Goal: Find specific page/section: Find specific page/section

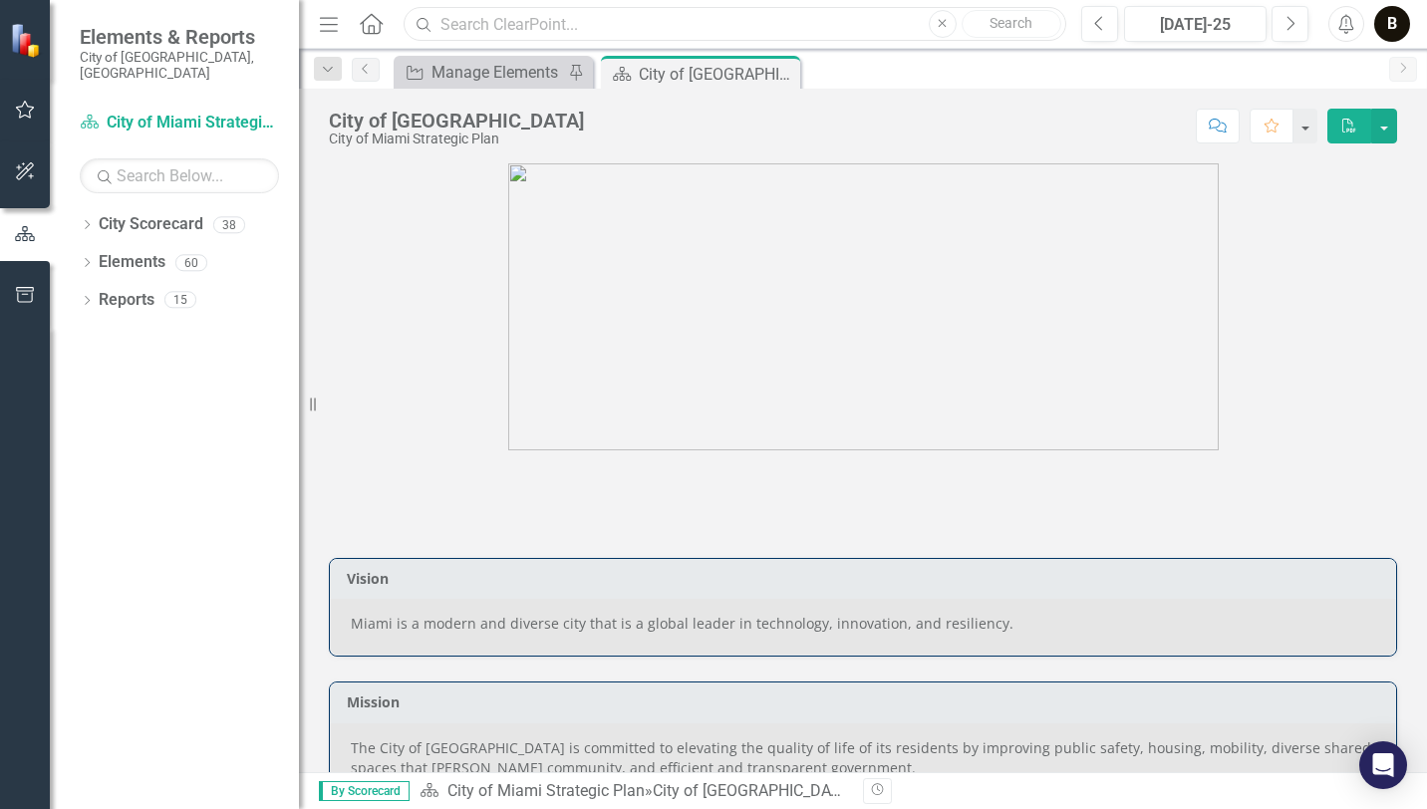
click at [636, 16] on input "text" at bounding box center [735, 24] width 663 height 35
type input "human services"
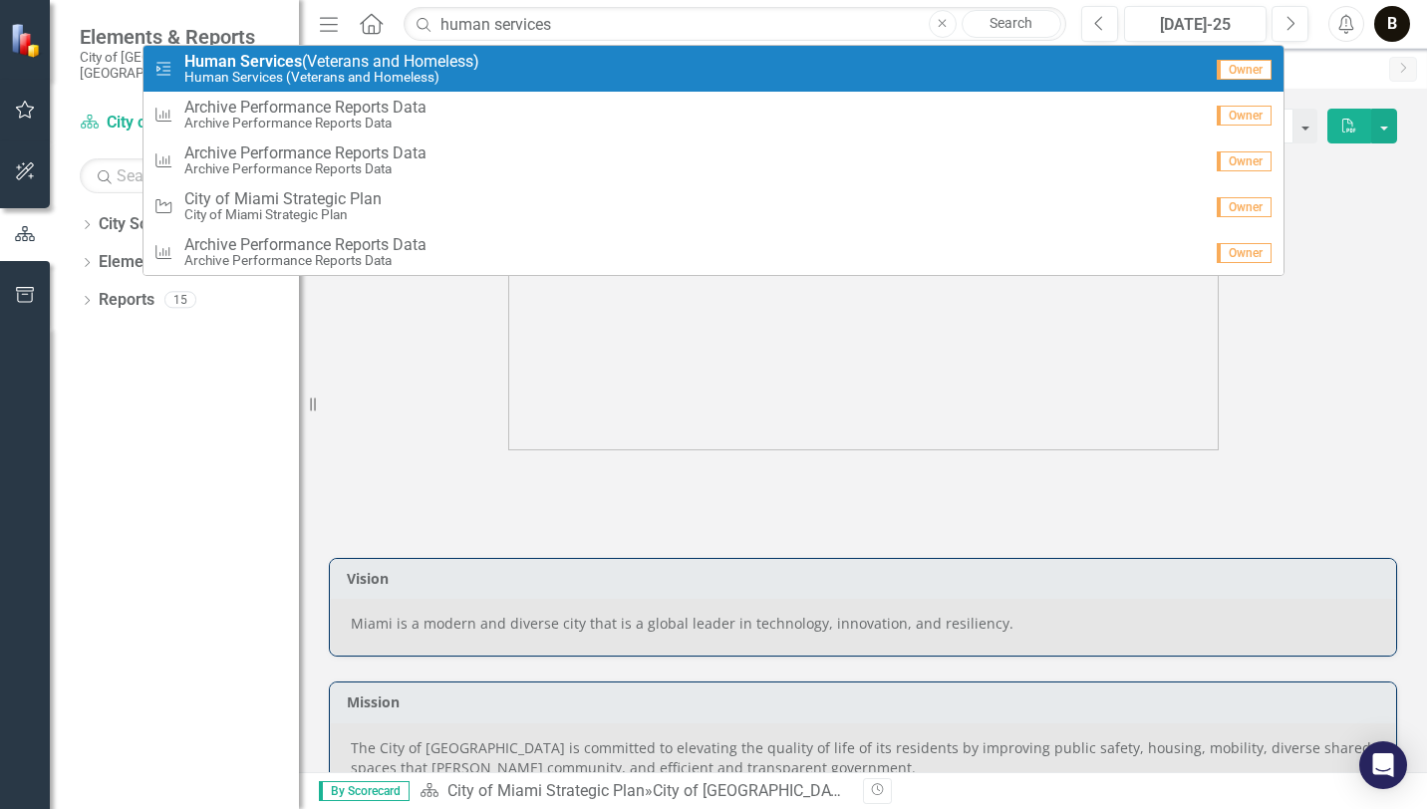
click at [376, 77] on small "Human Services (Veterans and Homeless)" at bounding box center [331, 77] width 295 height 15
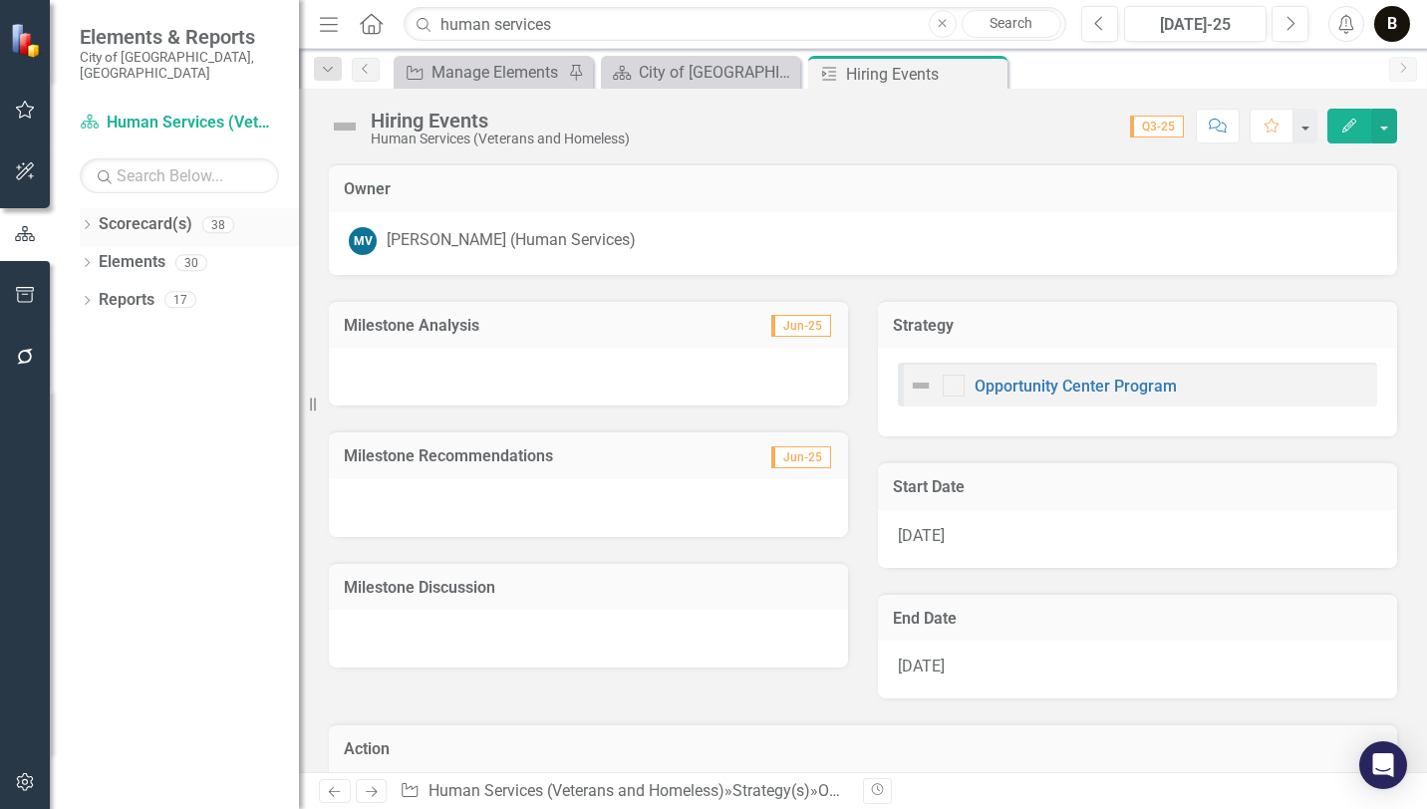
click at [140, 213] on link "Scorecard(s)" at bounding box center [146, 224] width 94 height 23
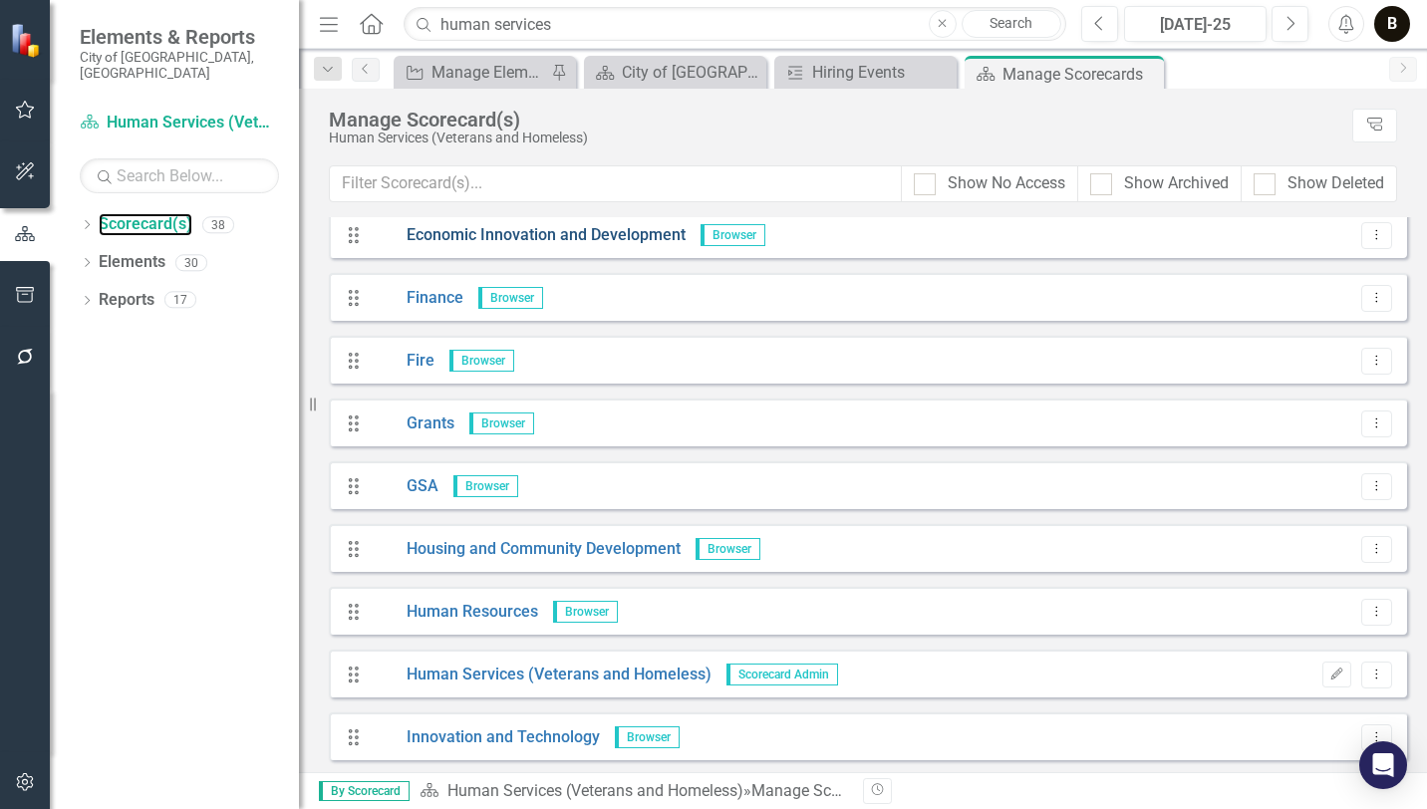
scroll to position [897, 0]
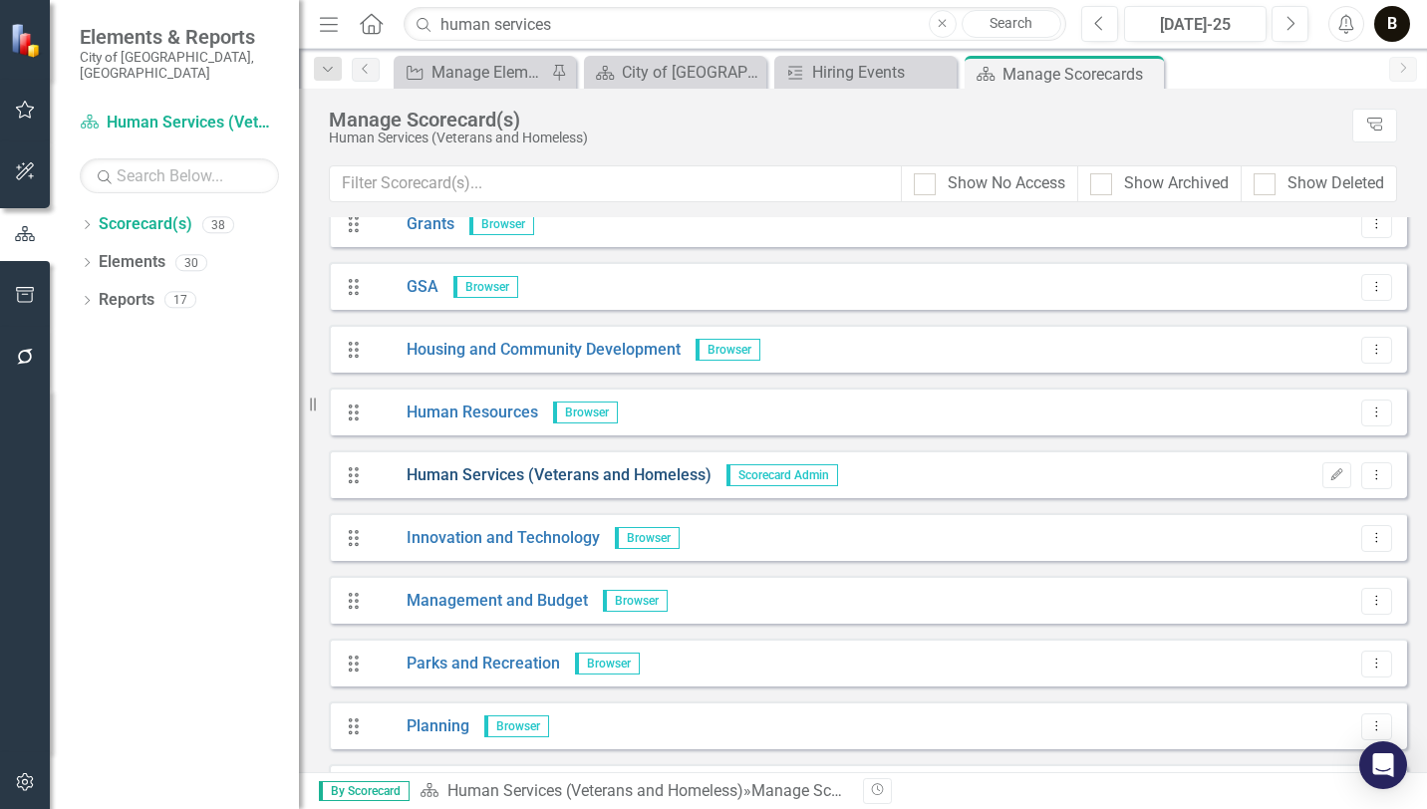
click at [570, 473] on link "Human Services (Veterans and Homeless)" at bounding box center [542, 475] width 340 height 23
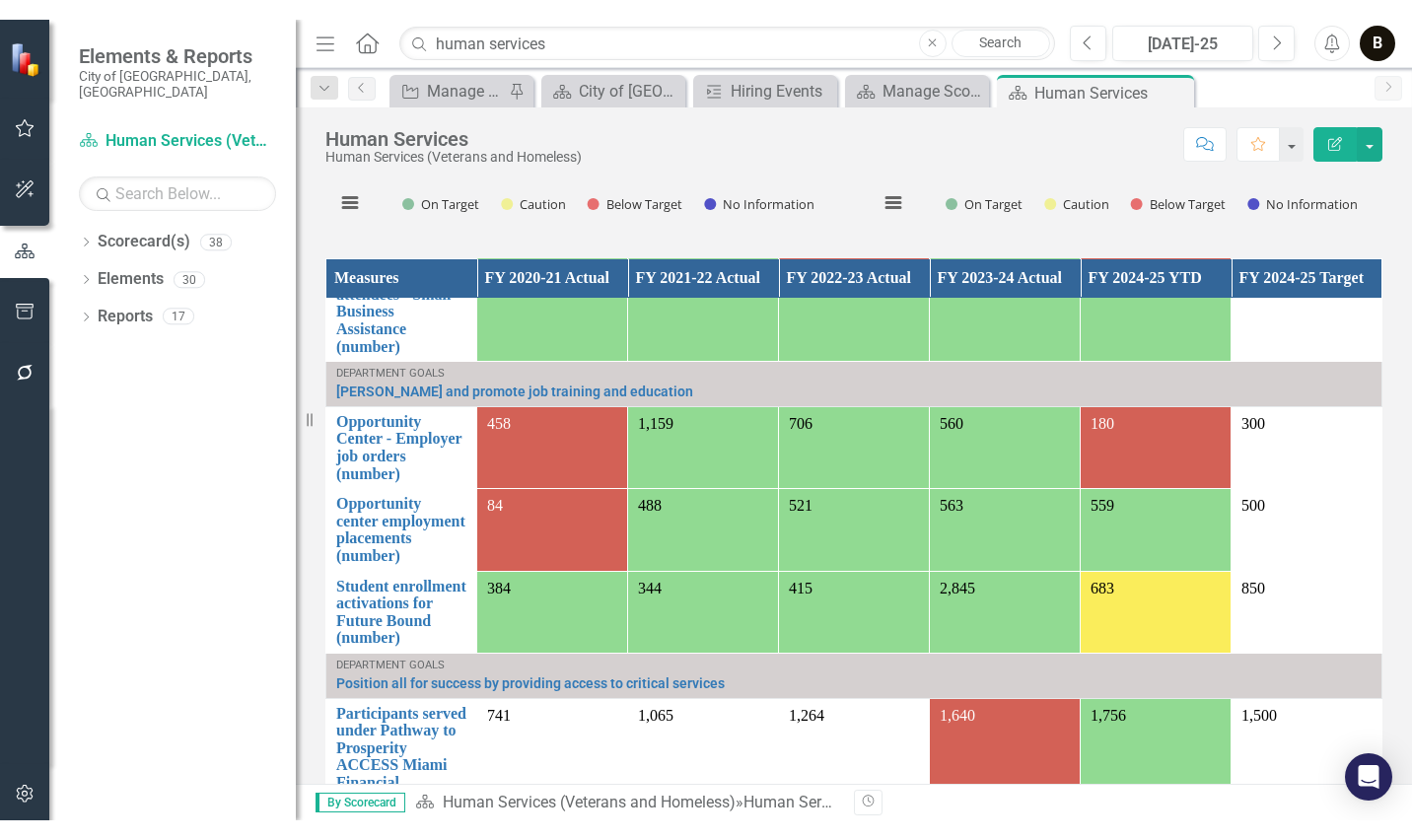
scroll to position [197, 0]
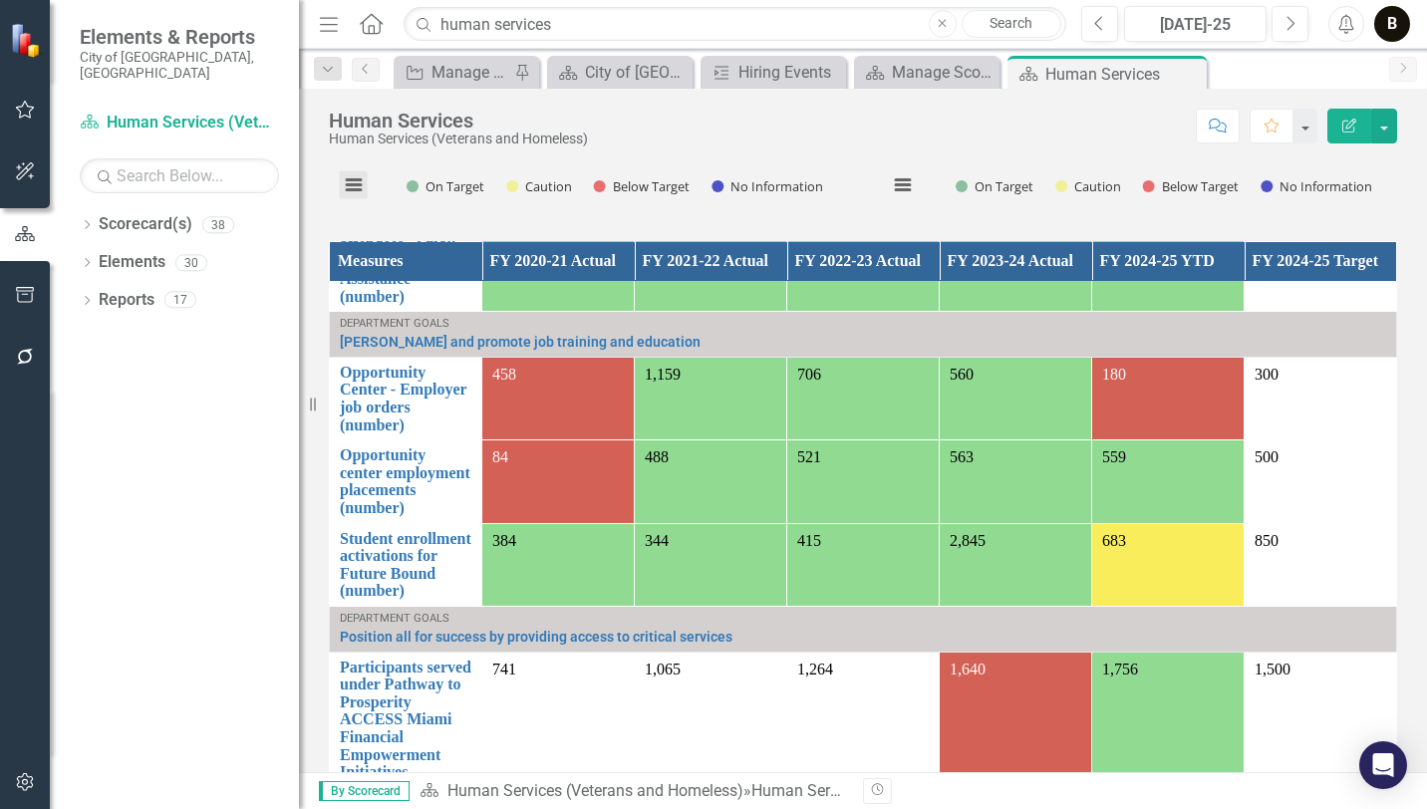
click at [362, 181] on button "View chart menu, Monthly Performance" at bounding box center [354, 185] width 28 height 28
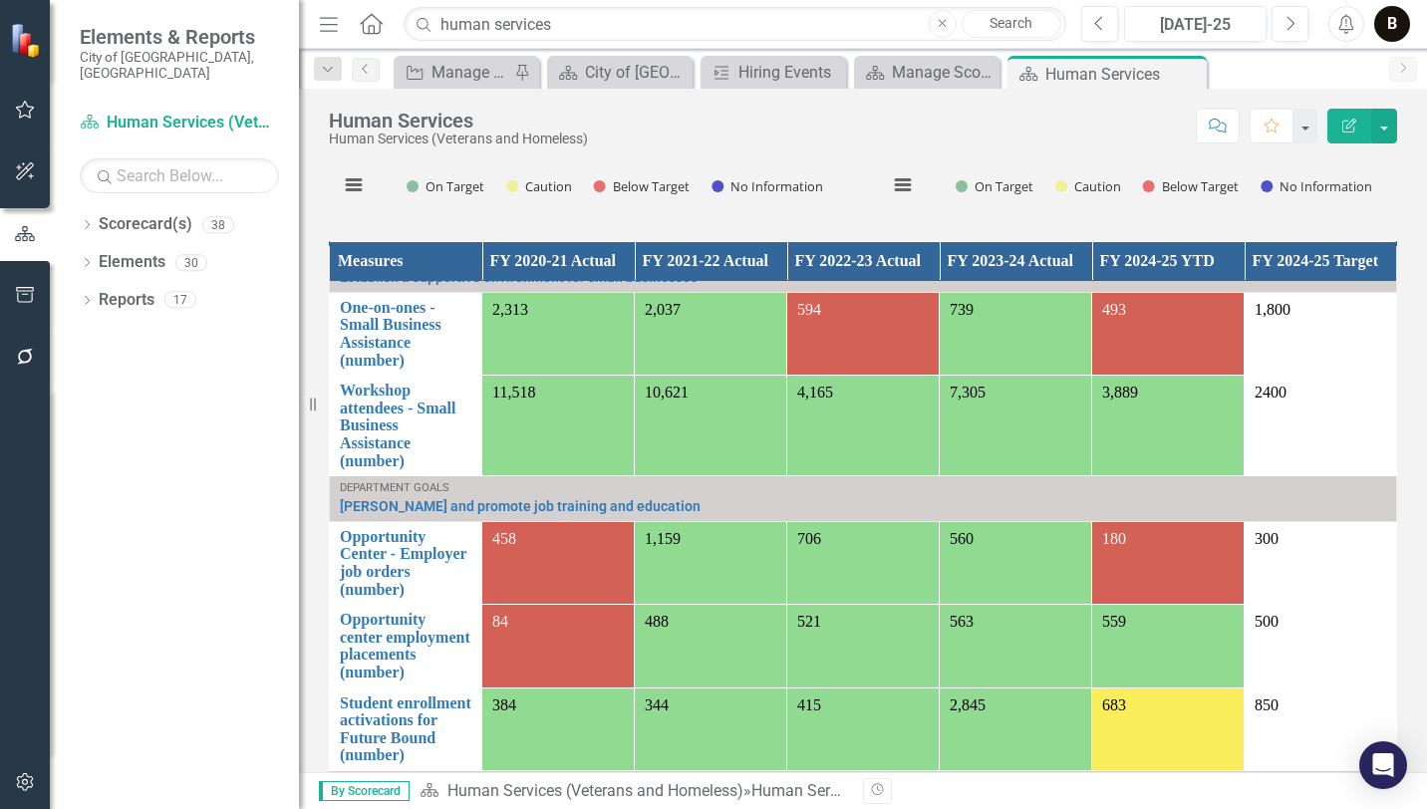
scroll to position [34, 0]
